Goal: Find specific page/section

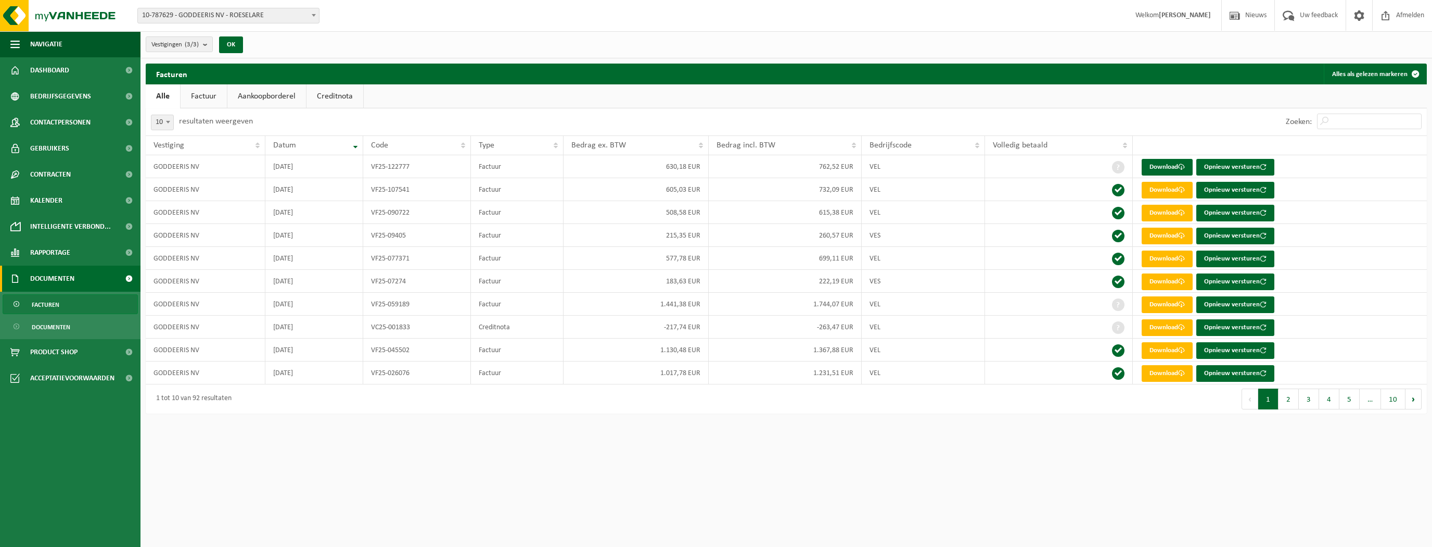
click at [53, 302] on span "Facturen" at bounding box center [46, 305] width 28 height 20
click at [53, 323] on span "Documenten" at bounding box center [51, 327] width 39 height 20
